Goal: Check status: Check status

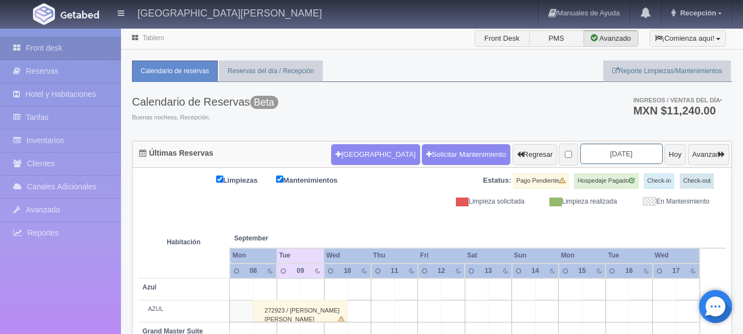
click at [610, 159] on input "2025-09-10" at bounding box center [621, 154] width 83 height 20
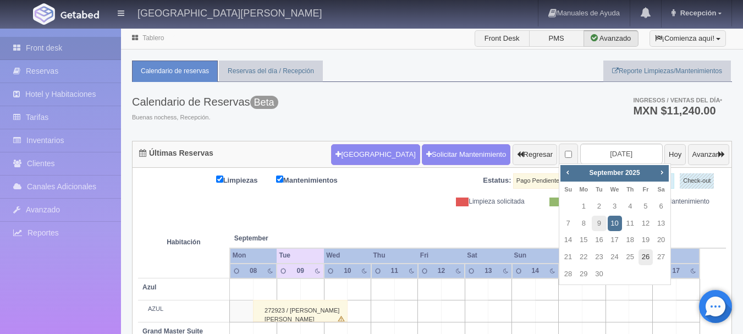
click at [646, 256] on link "26" at bounding box center [646, 257] width 14 height 16
type input "[DATE]"
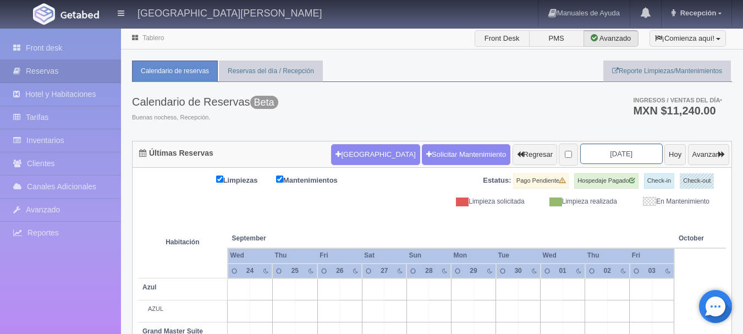
click at [603, 160] on input "[DATE]" at bounding box center [621, 154] width 83 height 20
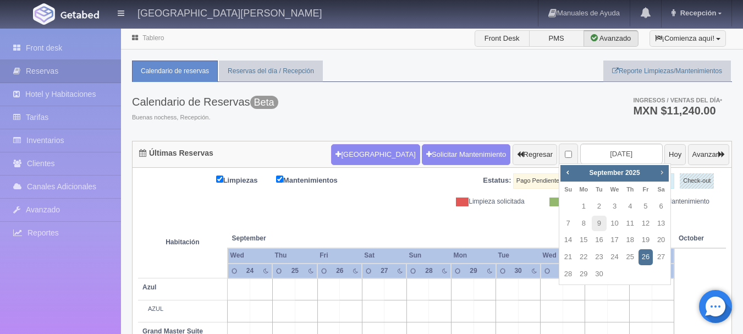
click at [660, 177] on link "Next" at bounding box center [662, 172] width 12 height 12
click at [570, 275] on link "26" at bounding box center [568, 274] width 14 height 16
type input "[DATE]"
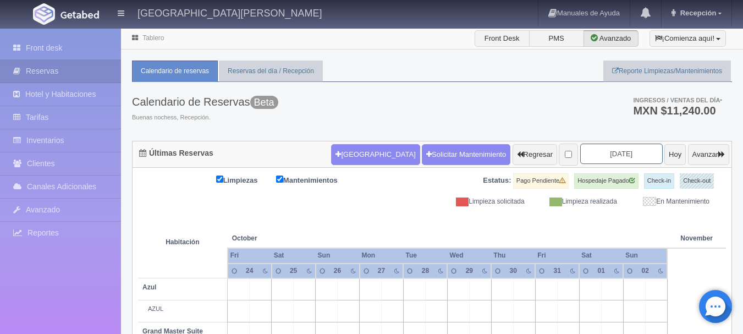
click at [616, 151] on input "2025-10-26" at bounding box center [621, 154] width 83 height 20
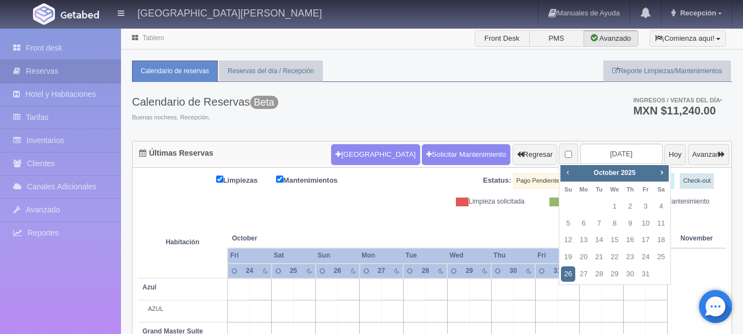
click at [566, 172] on span "Prev" at bounding box center [567, 172] width 9 height 9
click at [649, 261] on link "26" at bounding box center [646, 257] width 14 height 16
type input "[DATE]"
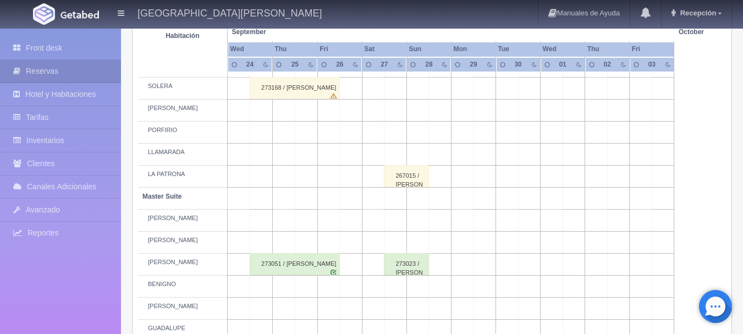
scroll to position [268, 0]
